Goal: Check status: Check status

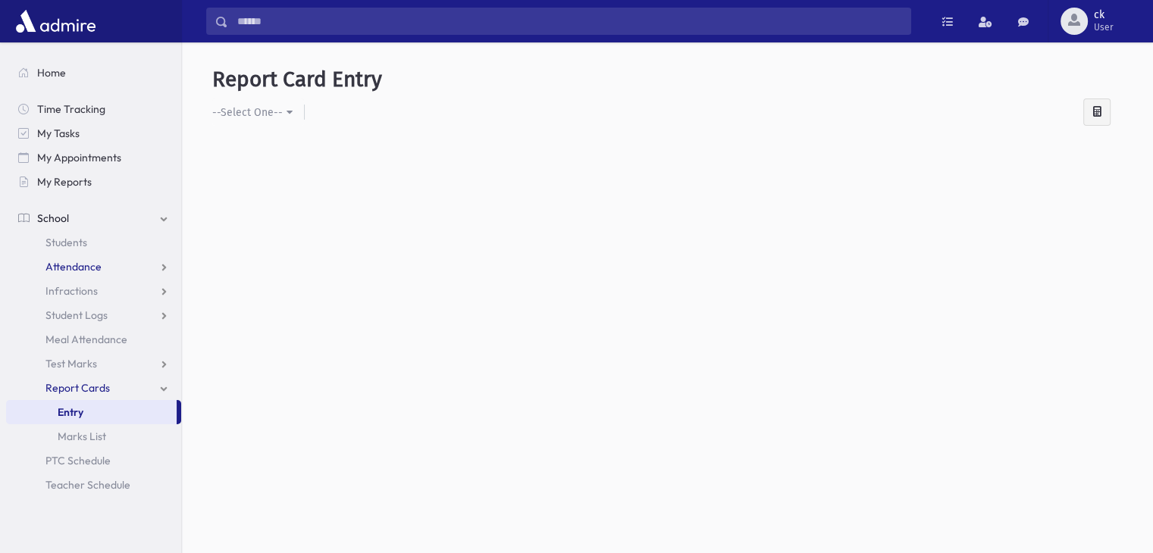
click at [91, 263] on span "Attendance" at bounding box center [73, 267] width 56 height 14
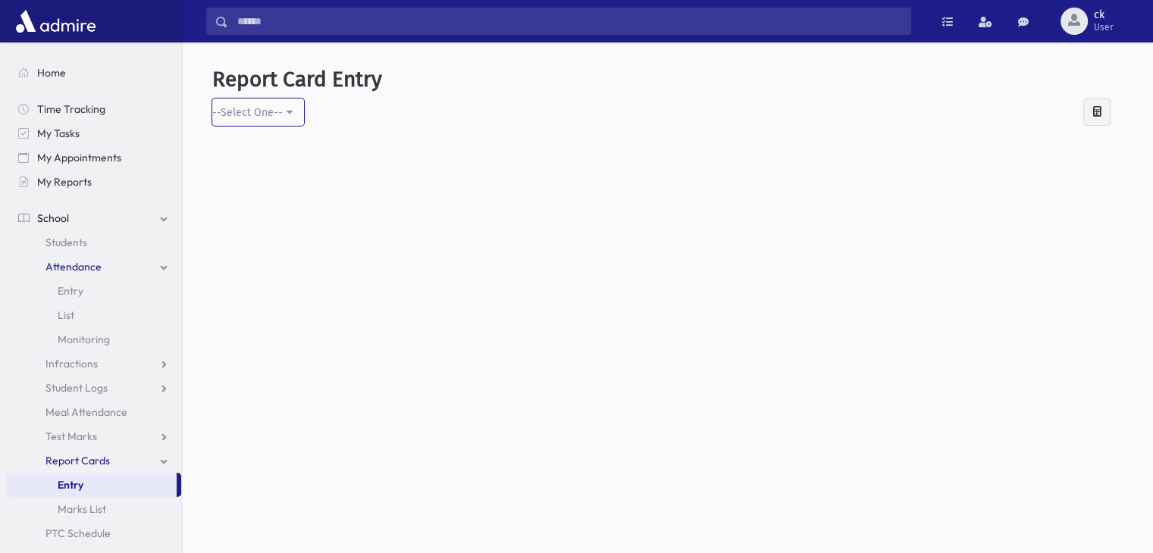
click at [287, 111] on button "--Select One--" at bounding box center [258, 112] width 92 height 27
click at [67, 308] on span "List" at bounding box center [66, 315] width 17 height 14
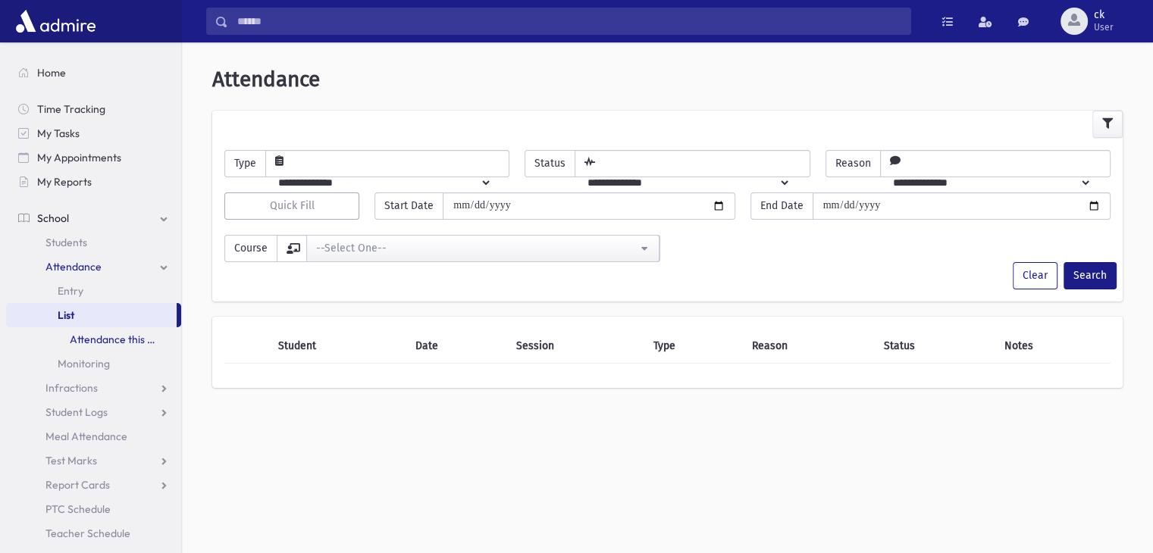
click at [126, 338] on link "Attendance this Month" at bounding box center [93, 339] width 175 height 24
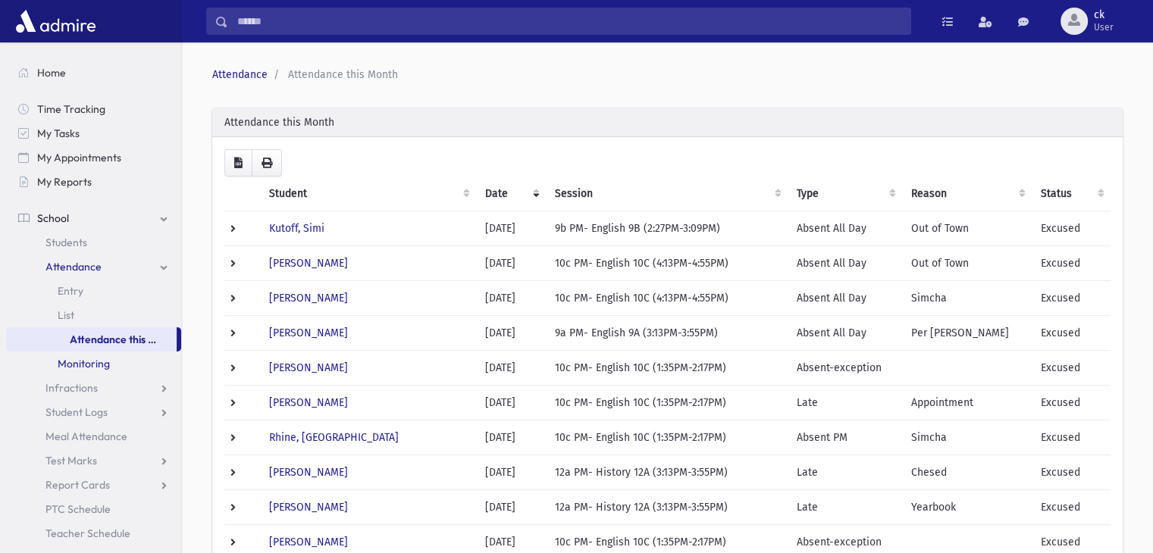
click at [92, 370] on span "Monitoring" at bounding box center [84, 364] width 52 height 14
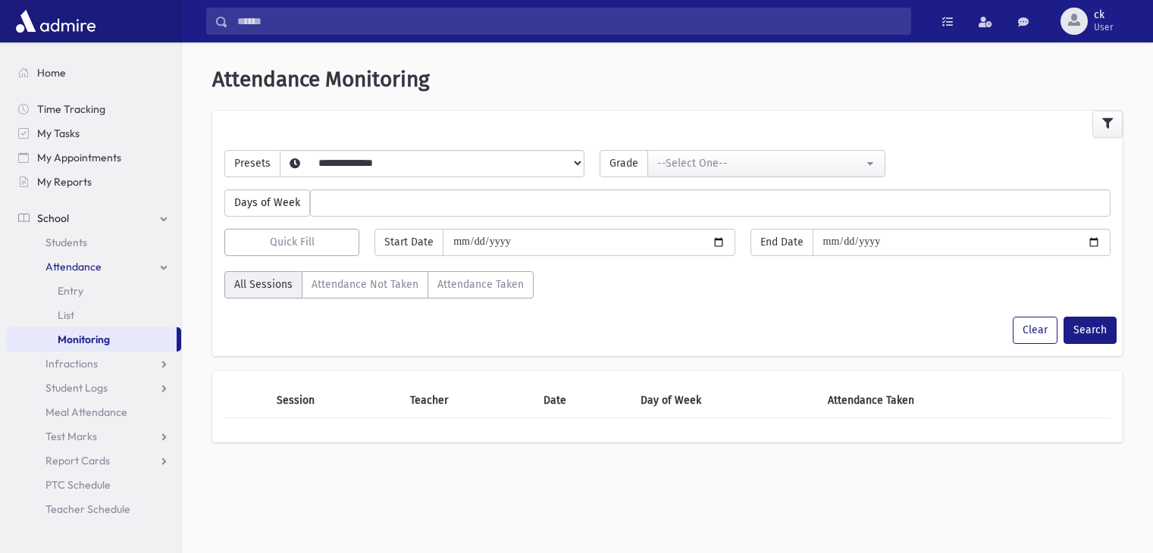
select select
